Goal: Subscribe to service/newsletter

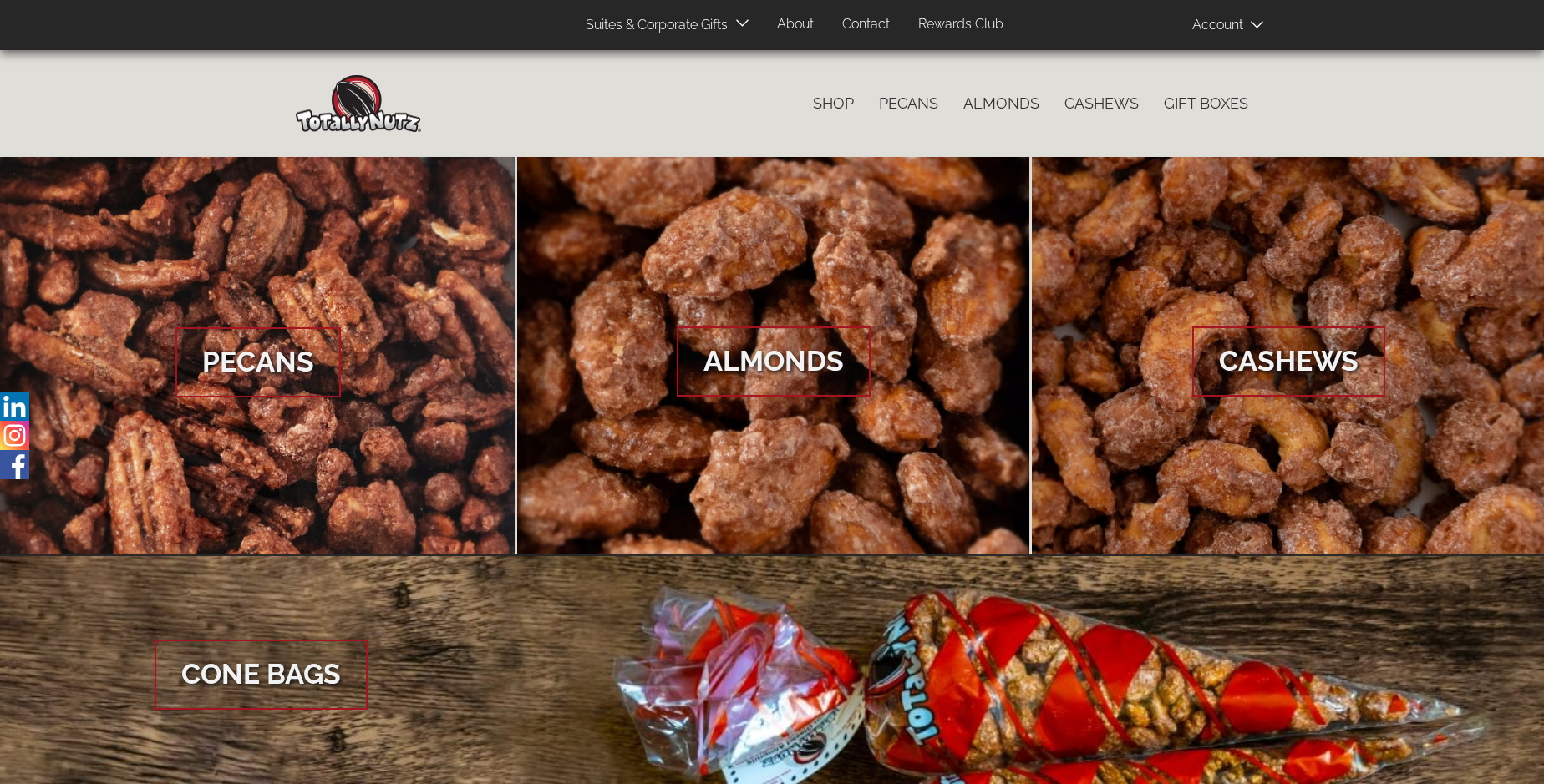
scroll to position [2497, 0]
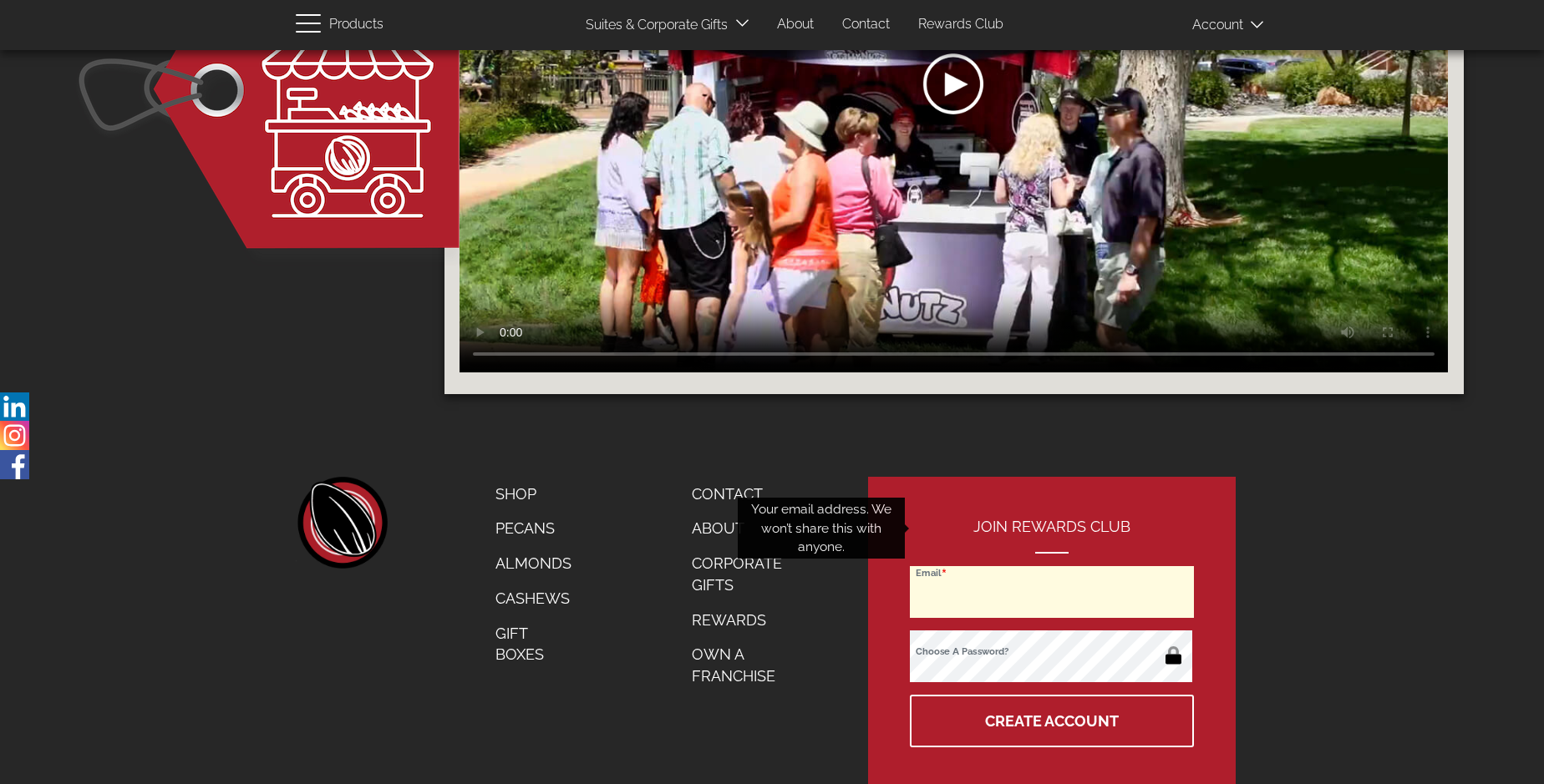
click at [1053, 566] on input "Email" at bounding box center [1052, 592] width 284 height 52
type input "petertran1995@gmail.com"
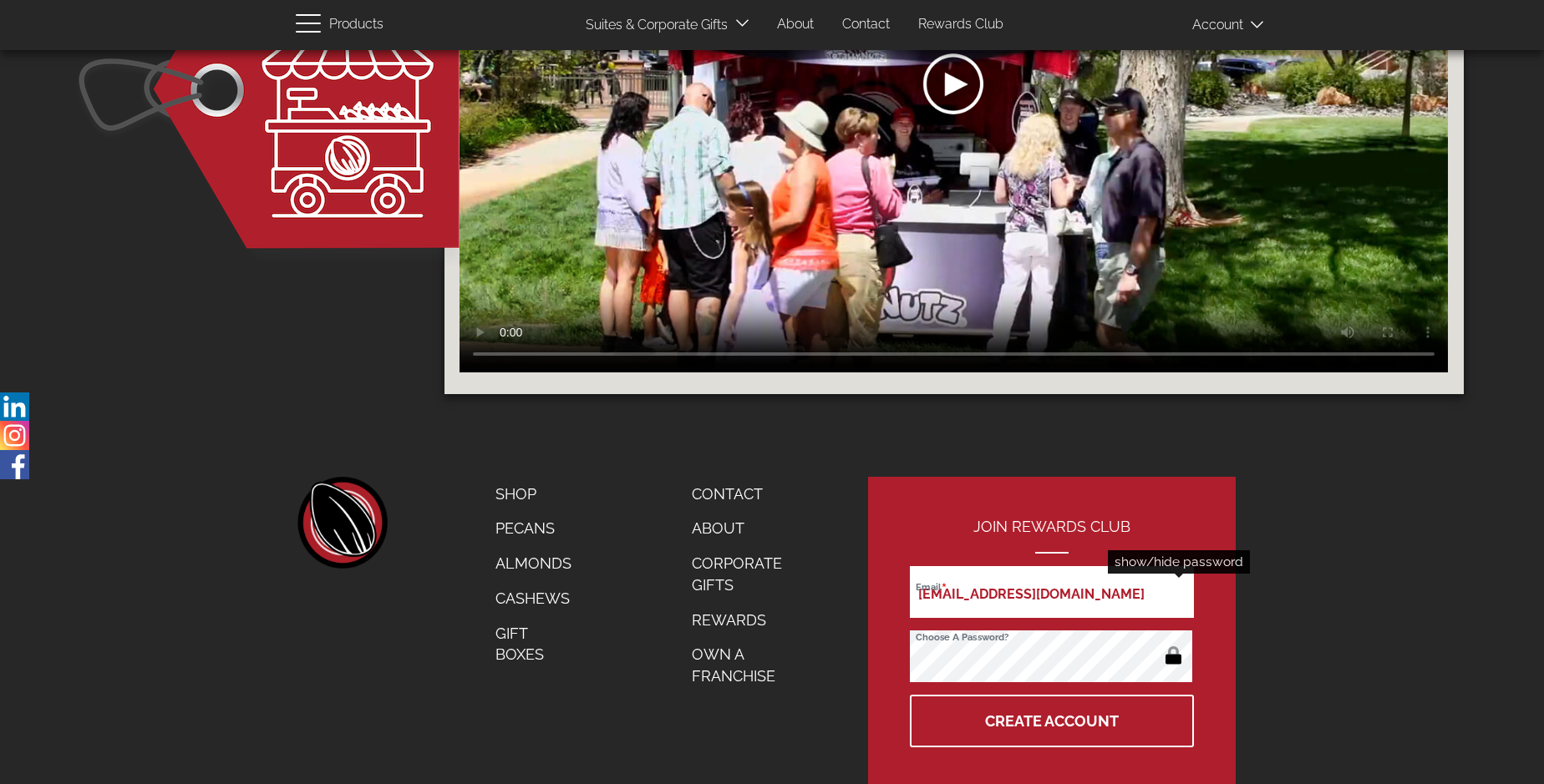
click at [1173, 644] on button "button" at bounding box center [1173, 657] width 32 height 27
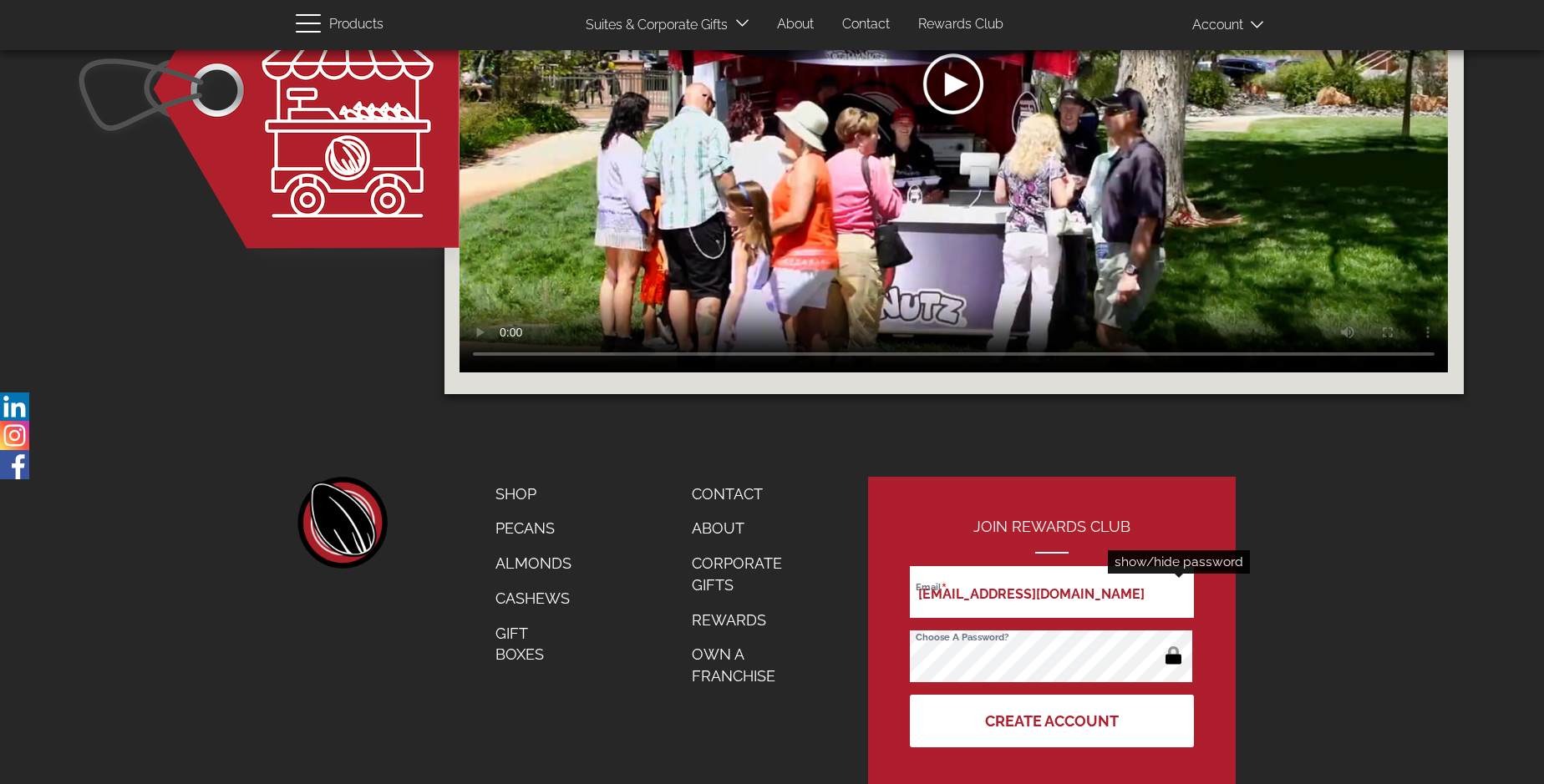
click at [1053, 695] on button "Create Account" at bounding box center [1052, 721] width 284 height 53
